Goal: Information Seeking & Learning: Check status

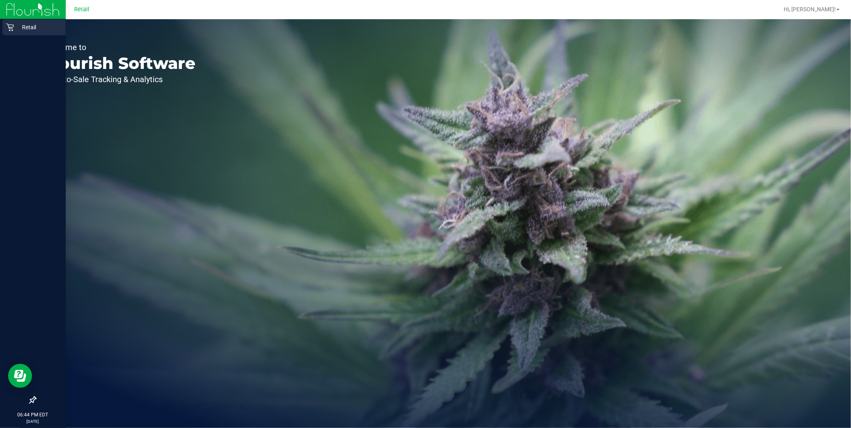
click at [17, 21] on div "Retail" at bounding box center [33, 27] width 63 height 16
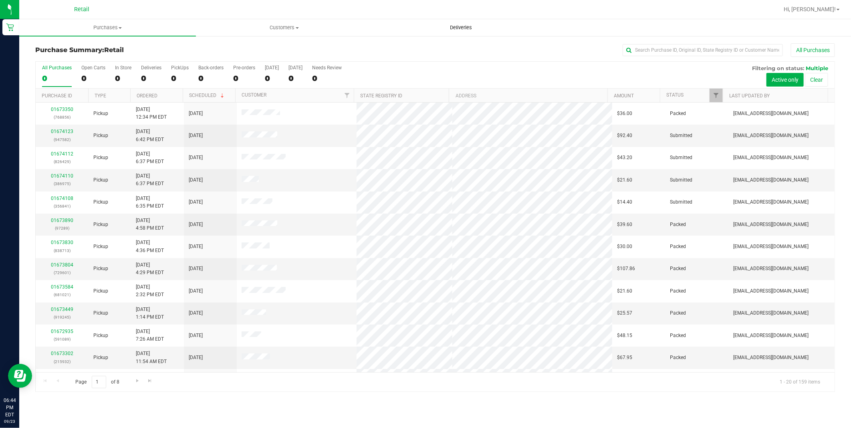
click at [462, 27] on span "Deliveries" at bounding box center [461, 27] width 44 height 7
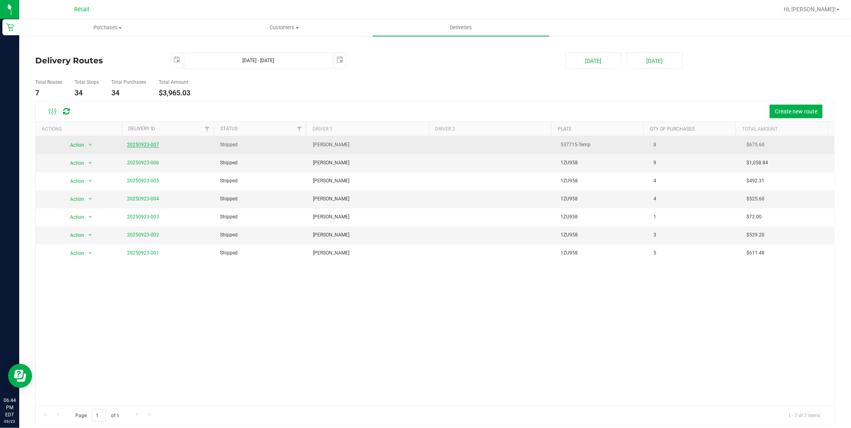
click at [150, 142] on link "20250923-007" at bounding box center [143, 145] width 32 height 6
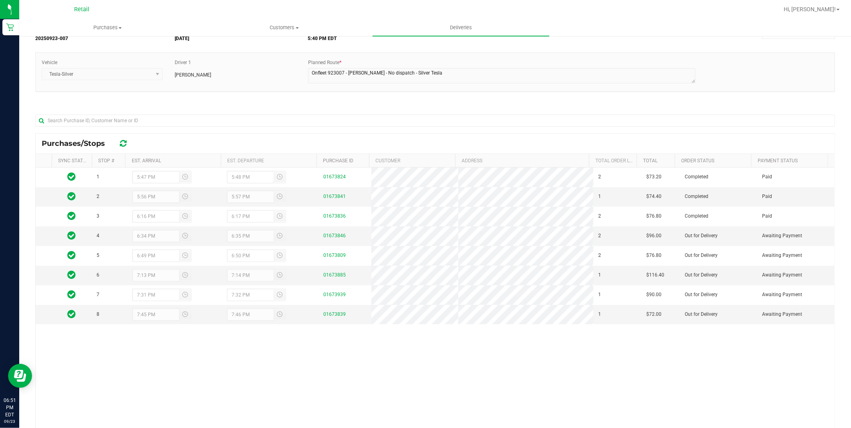
scroll to position [89, 0]
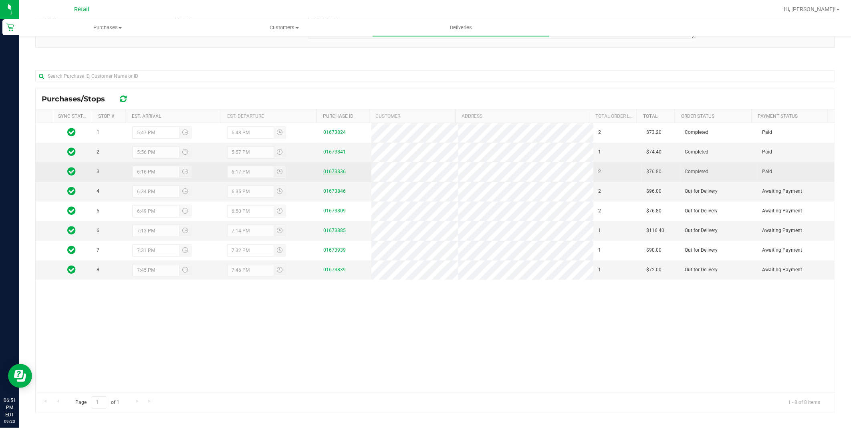
click at [323, 173] on link "01673836" at bounding box center [334, 172] width 22 height 6
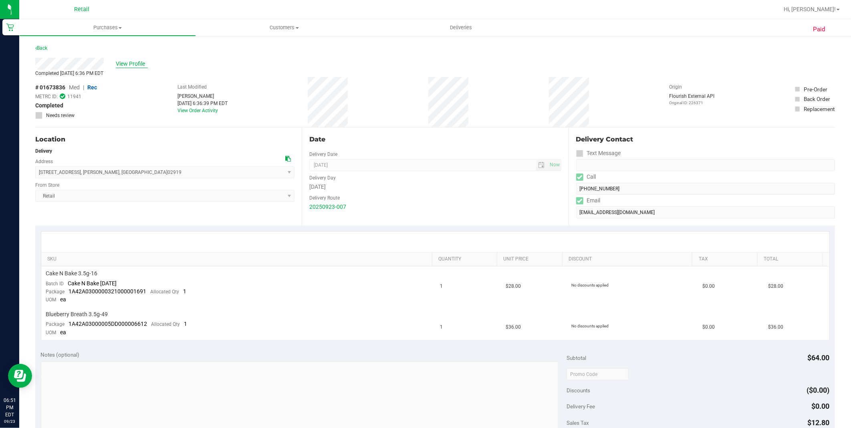
click at [132, 63] on span "View Profile" at bounding box center [132, 64] width 32 height 8
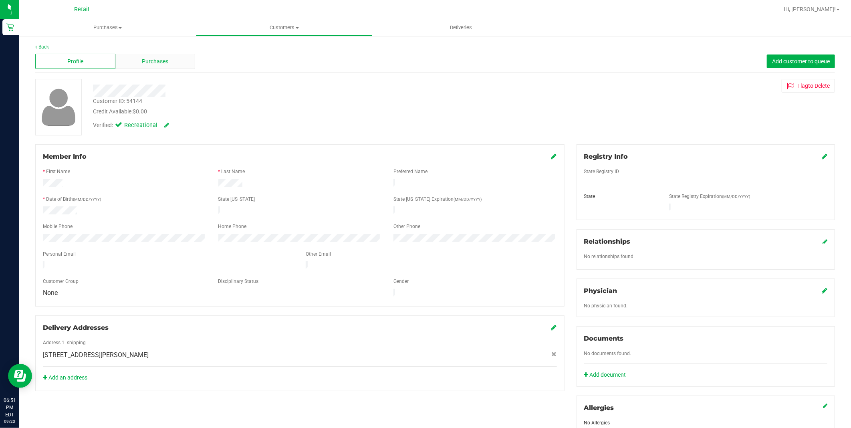
click at [164, 63] on span "Purchases" at bounding box center [155, 61] width 26 height 8
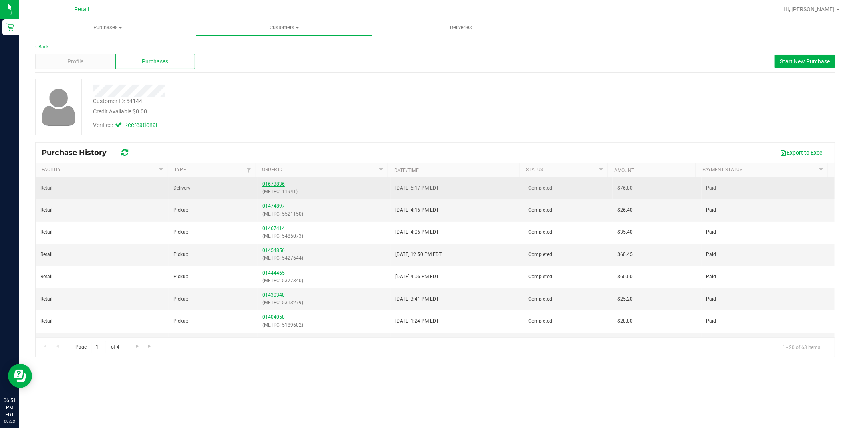
click at [269, 184] on link "01673836" at bounding box center [274, 184] width 22 height 6
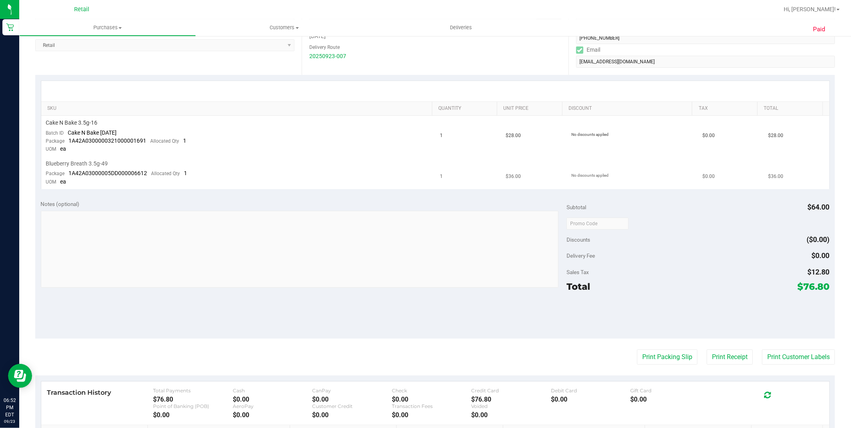
scroll to position [265, 0]
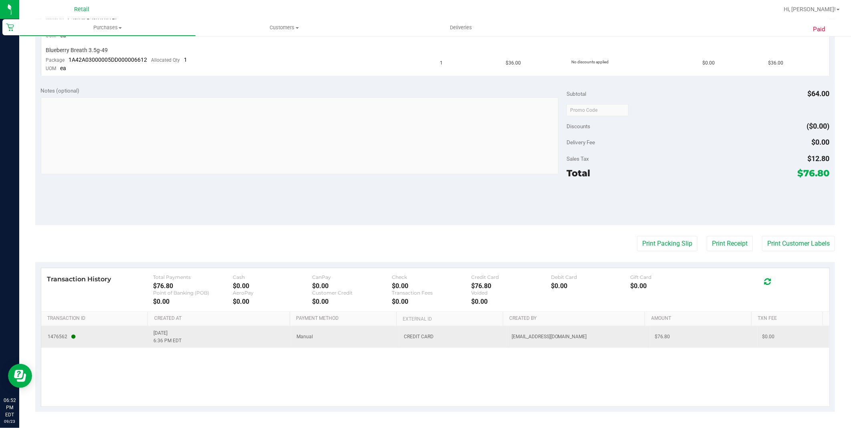
click at [89, 333] on span "1476562" at bounding box center [95, 337] width 98 height 8
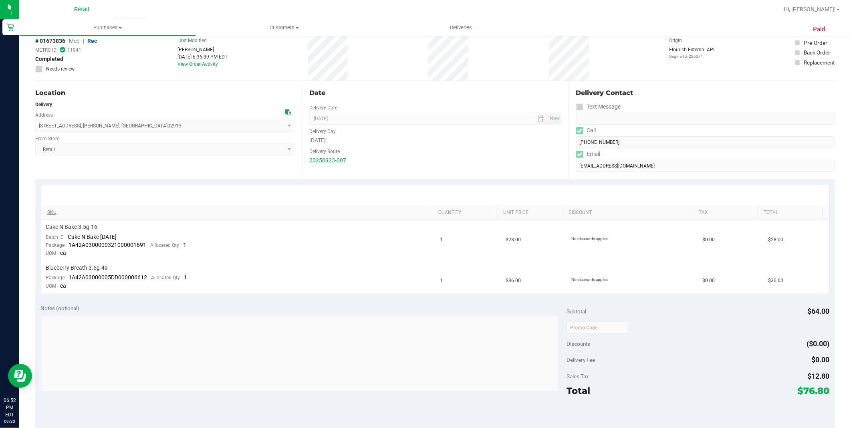
scroll to position [0, 0]
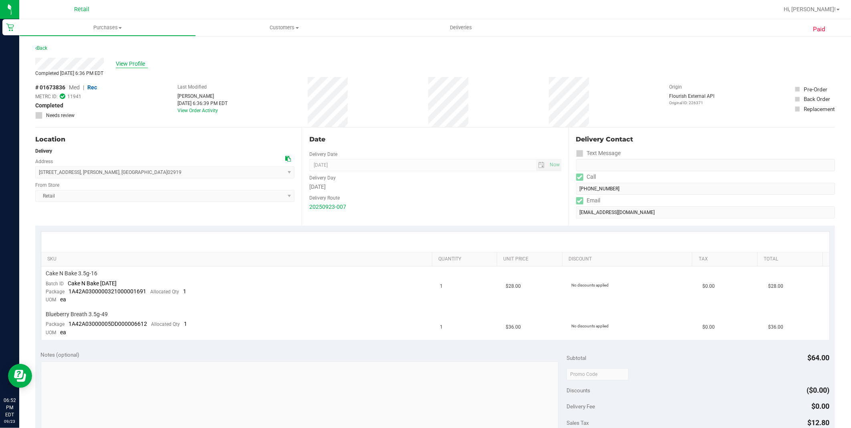
click at [137, 64] on span "View Profile" at bounding box center [132, 64] width 32 height 8
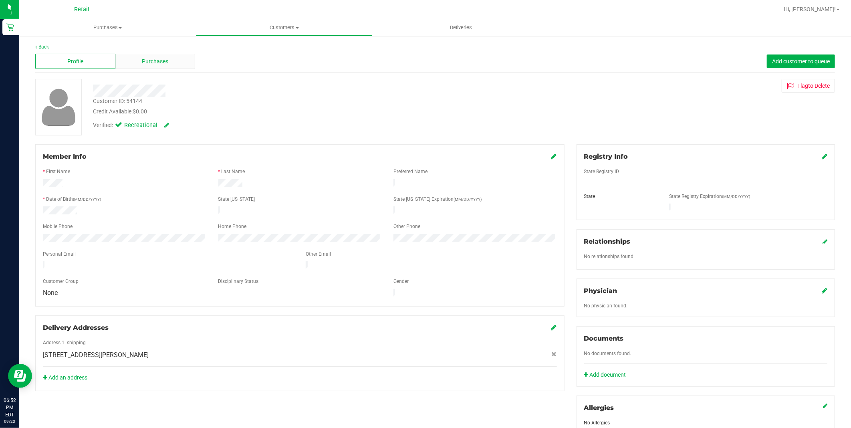
click at [149, 58] on span "Purchases" at bounding box center [155, 61] width 26 height 8
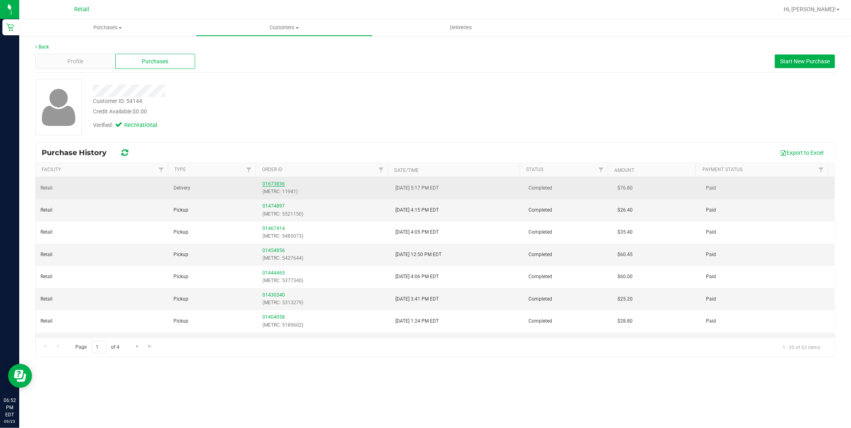
click at [265, 183] on link "01673836" at bounding box center [274, 184] width 22 height 6
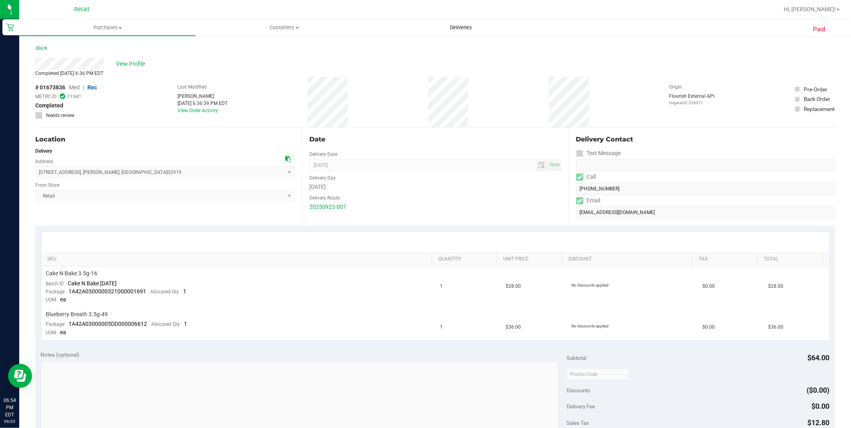
click at [467, 28] on span "Deliveries" at bounding box center [461, 27] width 44 height 7
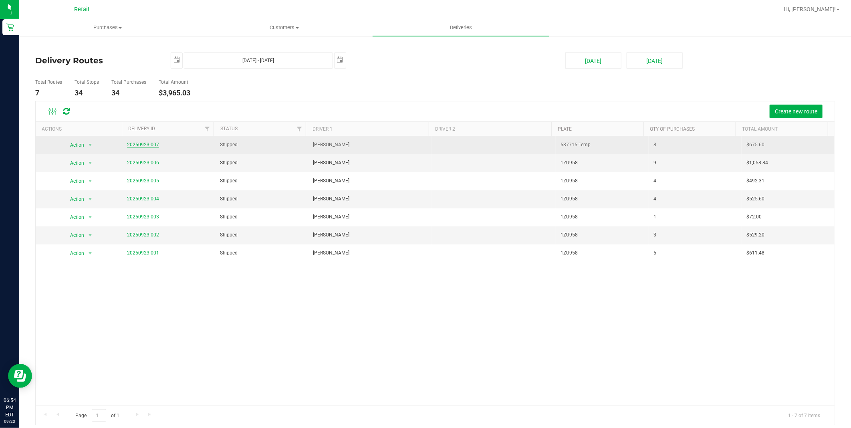
click at [151, 145] on link "20250923-007" at bounding box center [143, 145] width 32 height 6
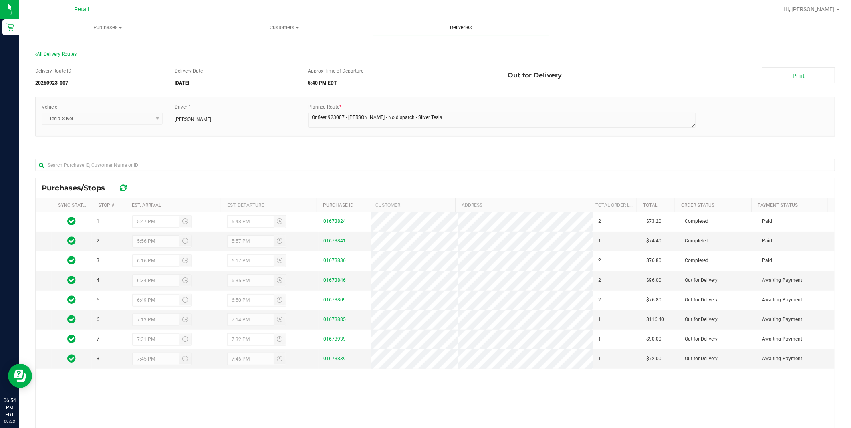
click at [461, 29] on span "Deliveries" at bounding box center [461, 27] width 44 height 7
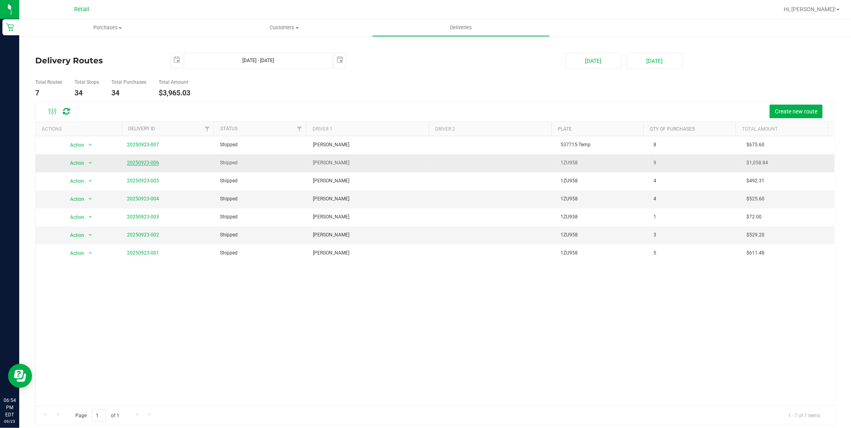
click at [143, 162] on link "20250923-006" at bounding box center [143, 163] width 32 height 6
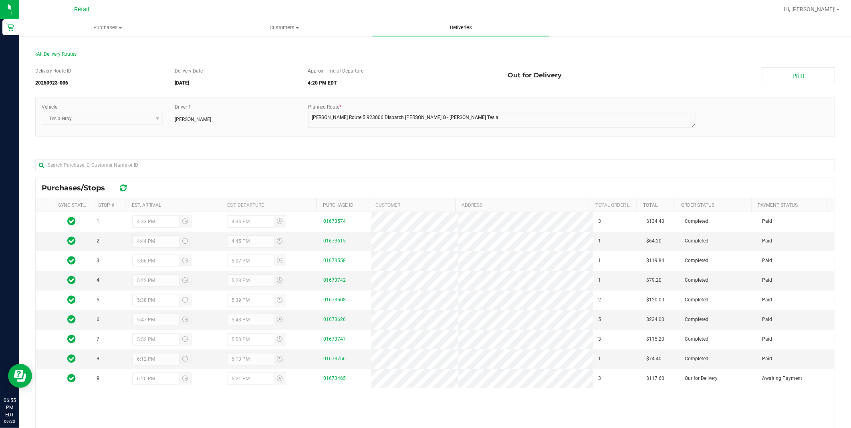
click at [467, 28] on span "Deliveries" at bounding box center [461, 27] width 44 height 7
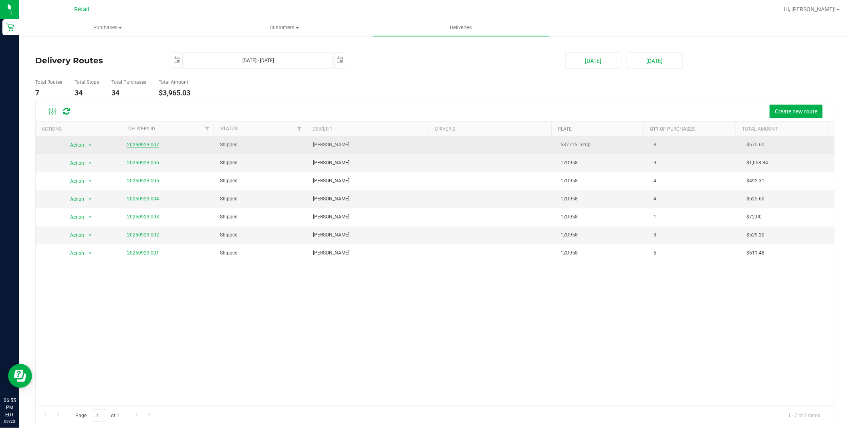
click at [149, 146] on link "20250923-007" at bounding box center [143, 145] width 32 height 6
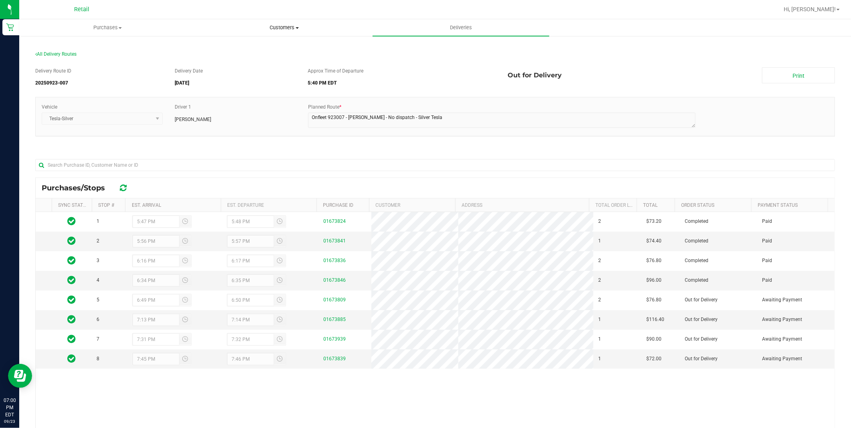
click at [298, 30] on span "Customers" at bounding box center [284, 27] width 176 height 7
click at [243, 53] on li "All customers" at bounding box center [284, 49] width 177 height 10
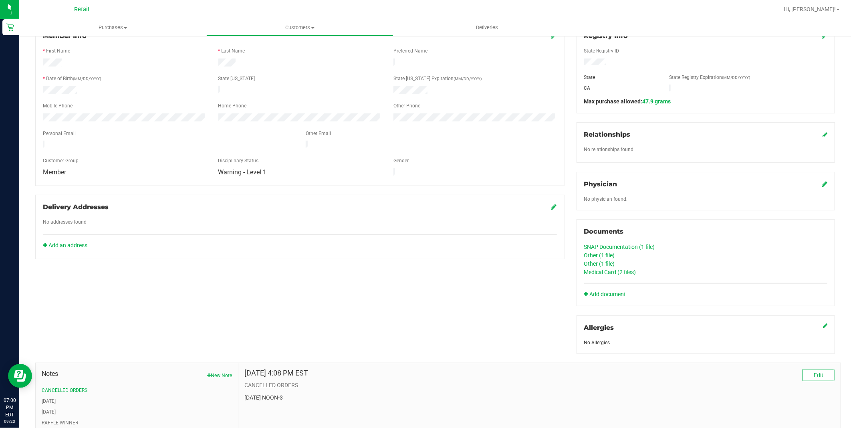
scroll to position [133, 0]
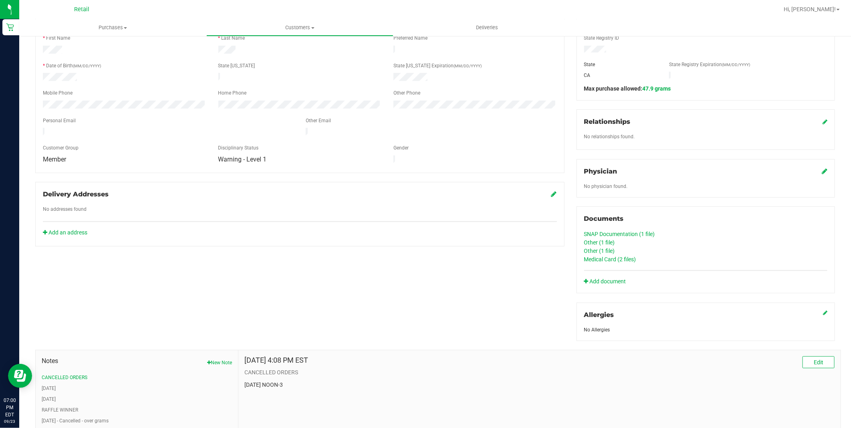
click at [612, 257] on link "Medical Card (2 files)" at bounding box center [610, 259] width 52 height 6
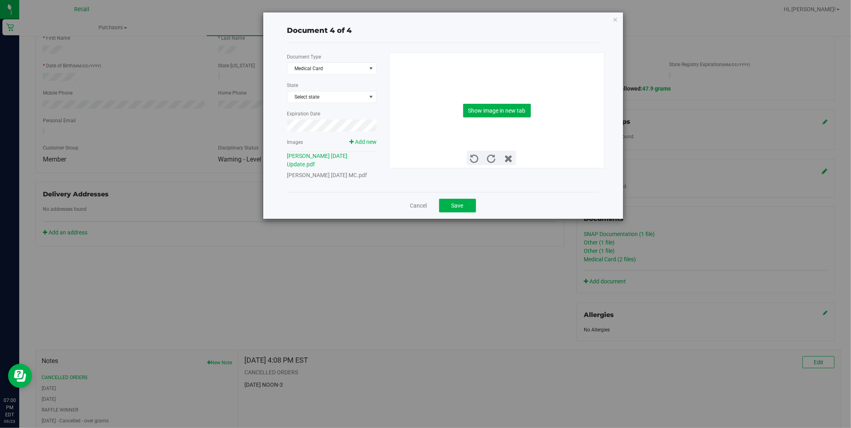
click at [309, 173] on link "[PERSON_NAME] [DATE] MC.pdf" at bounding box center [327, 175] width 80 height 6
click at [495, 106] on button "Show image in new tab" at bounding box center [497, 111] width 68 height 14
click at [474, 287] on div "Document 4 of 4 Document Type Medical Card 5 State Select state Expiration Date…" at bounding box center [428, 214] width 857 height 428
click at [423, 207] on link "Cancel" at bounding box center [418, 206] width 17 height 8
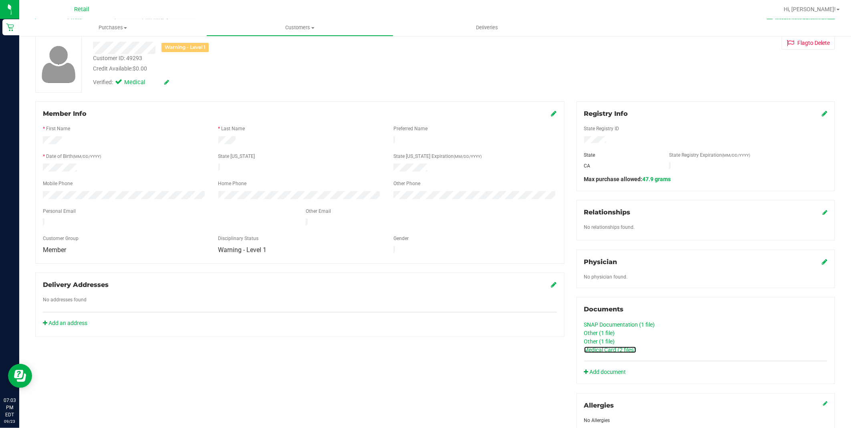
scroll to position [0, 0]
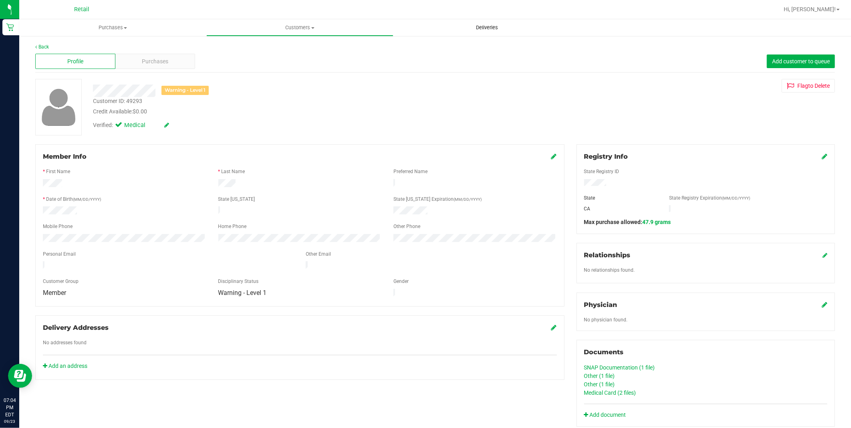
click at [486, 30] on span "Deliveries" at bounding box center [487, 27] width 44 height 7
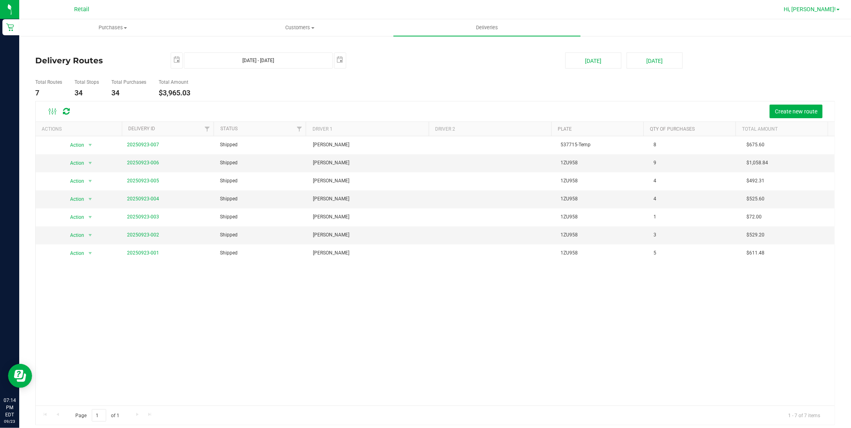
click at [824, 13] on link "Hi, [PERSON_NAME]!" at bounding box center [812, 9] width 63 height 8
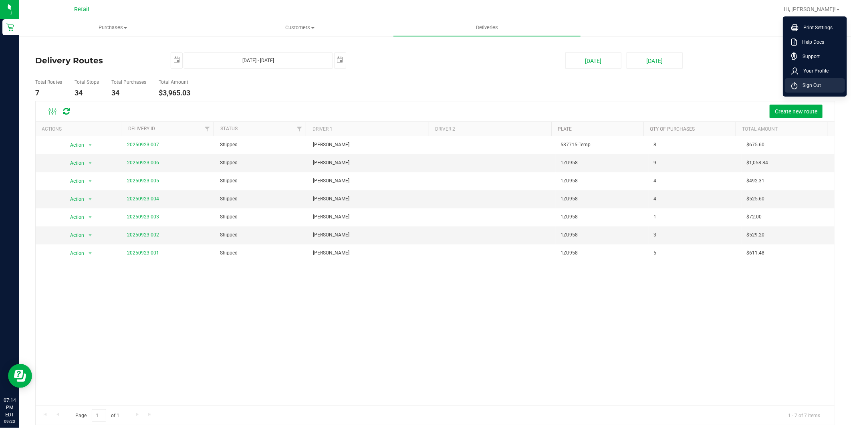
click at [811, 81] on span "Sign Out" at bounding box center [809, 85] width 23 height 8
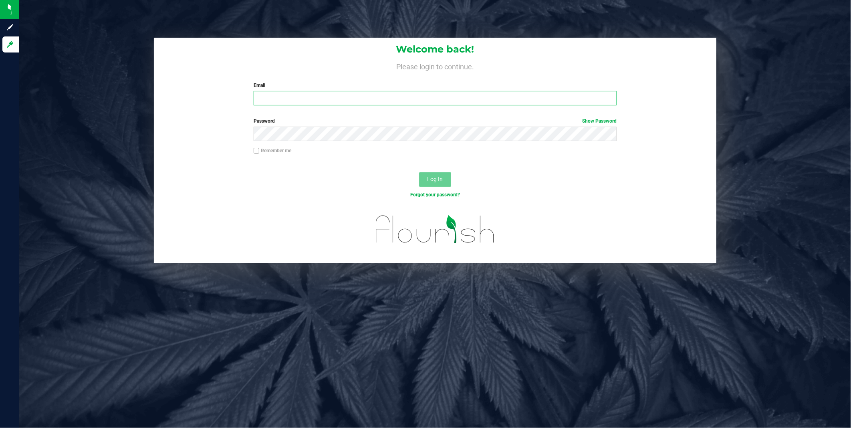
click at [394, 99] on input "Email" at bounding box center [435, 98] width 363 height 14
type input "[EMAIL_ADDRESS][DOMAIN_NAME]"
click at [370, 125] on div "Password Show Password" at bounding box center [435, 129] width 375 height 24
click at [419, 172] on button "Log In" at bounding box center [435, 179] width 32 height 14
